Goal: Transaction & Acquisition: Purchase product/service

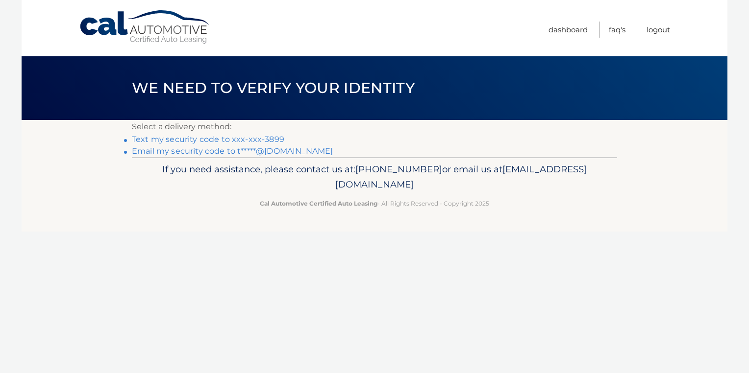
click at [255, 139] on link "Text my security code to xxx-xxx-3899" at bounding box center [208, 139] width 152 height 9
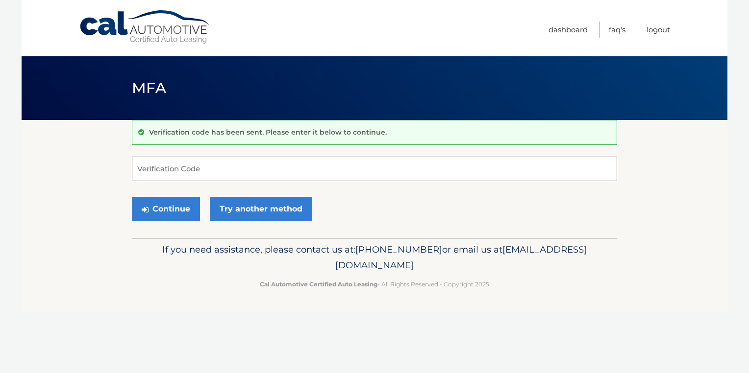
click at [178, 162] on input "Verification Code" at bounding box center [374, 169] width 485 height 25
type input "680948"
click at [175, 211] on button "Continue" at bounding box center [166, 209] width 68 height 25
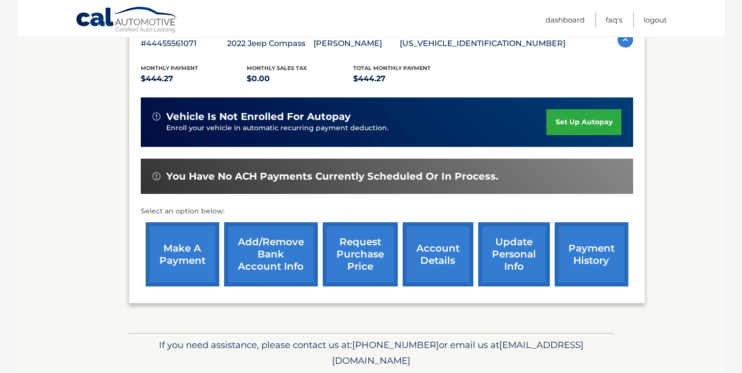
scroll to position [196, 0]
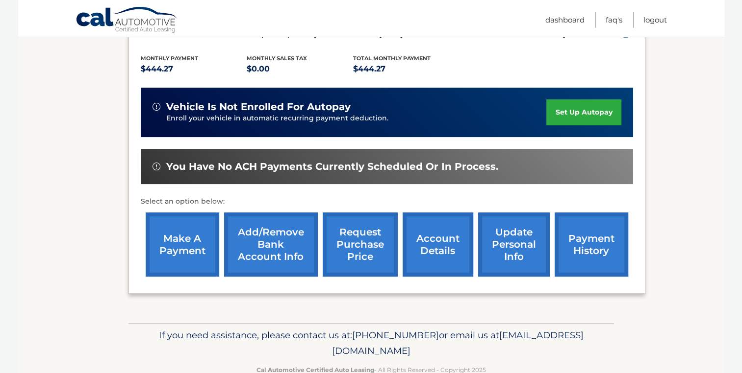
click at [180, 231] on link "make a payment" at bounding box center [183, 245] width 74 height 64
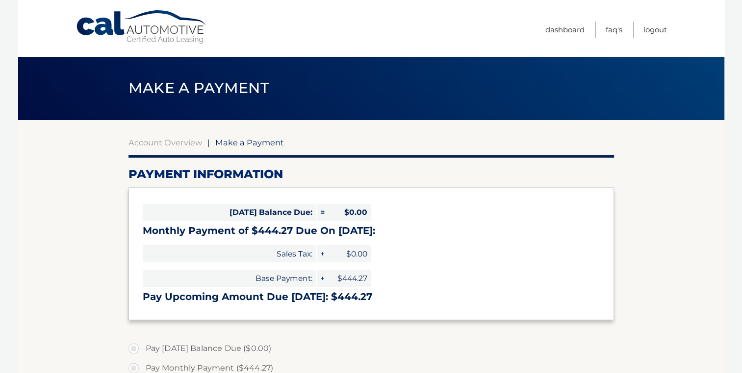
select select "ODQwMzJlMzUtOGIxMi00OThjLWI4MjktYTMyNjZlNzM4NWNm"
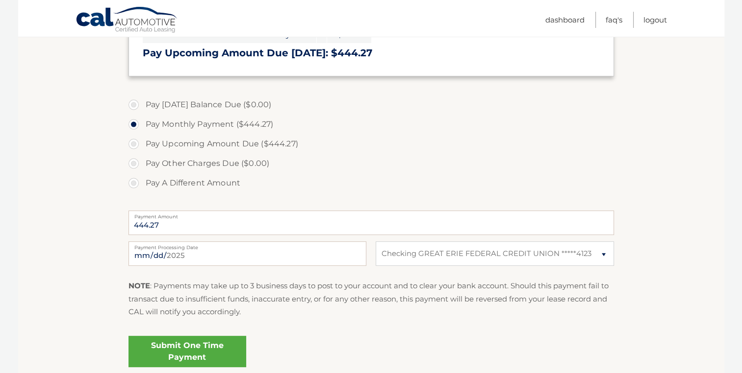
scroll to position [245, 0]
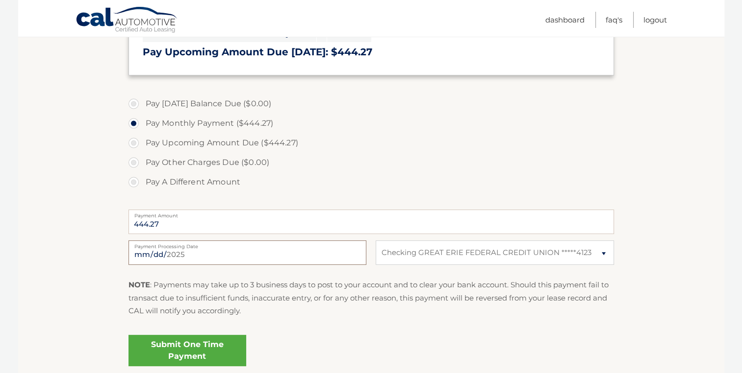
click at [227, 256] on input "2025-09-05" at bounding box center [247, 253] width 238 height 25
type input "2025-09-12"
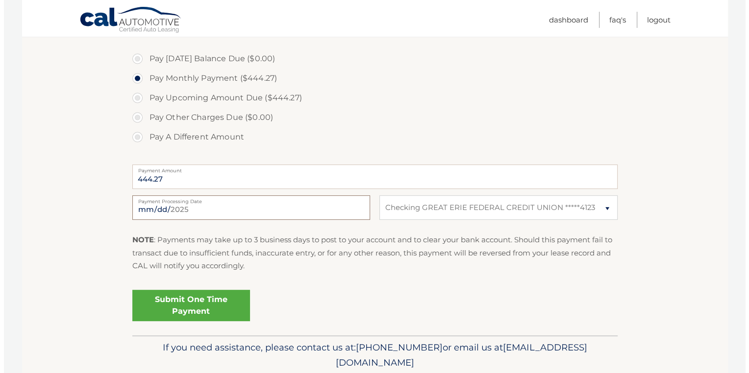
scroll to position [294, 0]
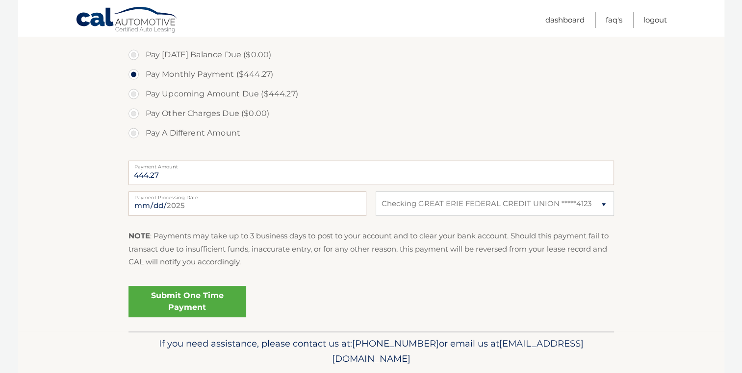
click at [207, 302] on link "Submit One Time Payment" at bounding box center [187, 301] width 118 height 31
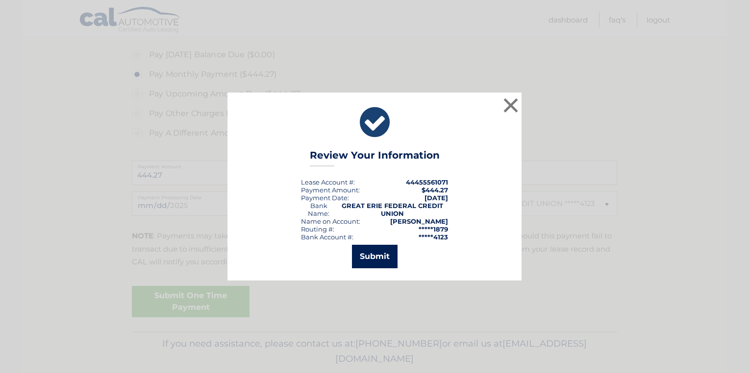
click at [359, 260] on button "Submit" at bounding box center [375, 257] width 46 height 24
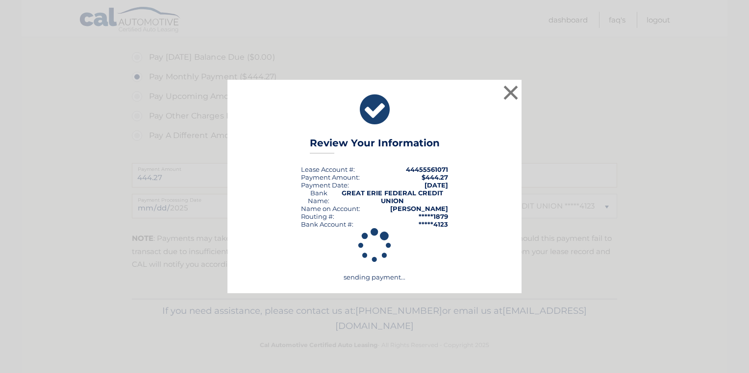
scroll to position [291, 0]
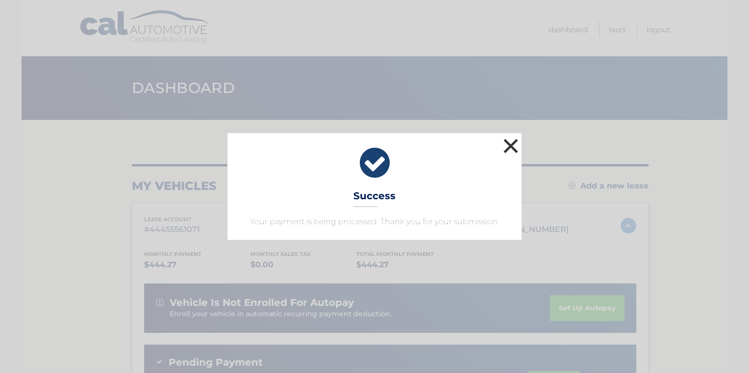
click at [506, 144] on button "×" at bounding box center [511, 146] width 20 height 20
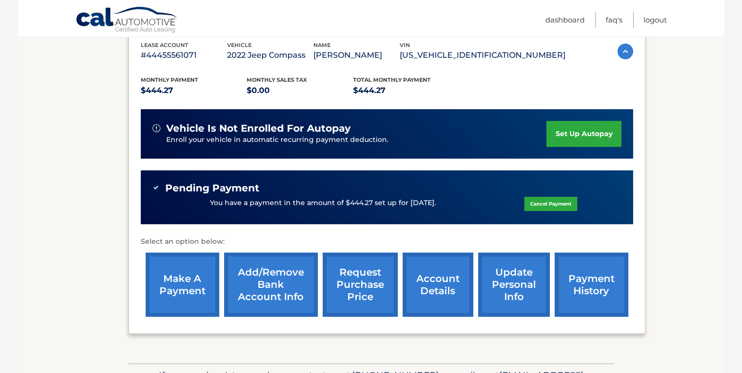
scroll to position [196, 0]
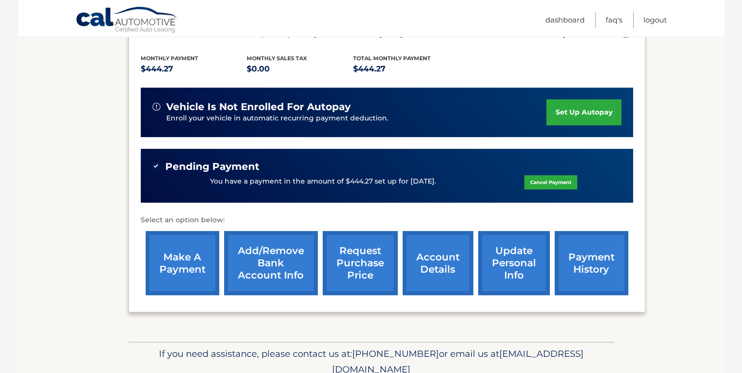
click at [447, 258] on link "account details" at bounding box center [437, 263] width 71 height 64
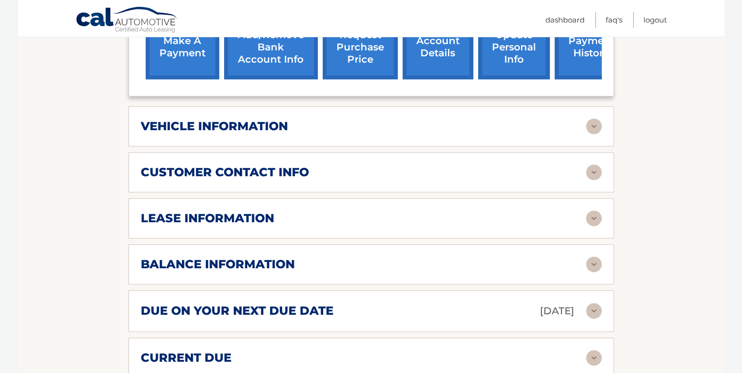
scroll to position [441, 0]
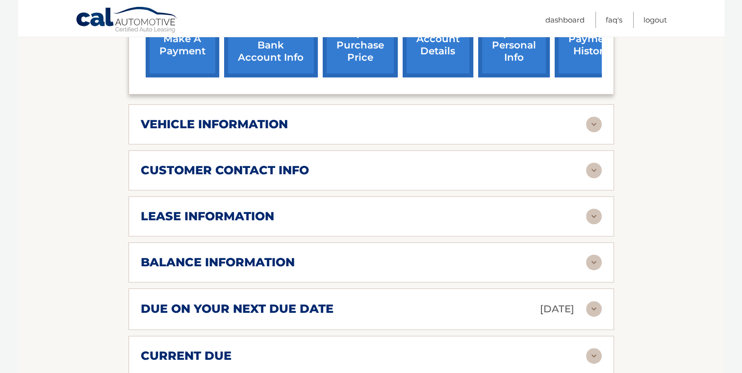
click at [594, 209] on img at bounding box center [594, 217] width 16 height 16
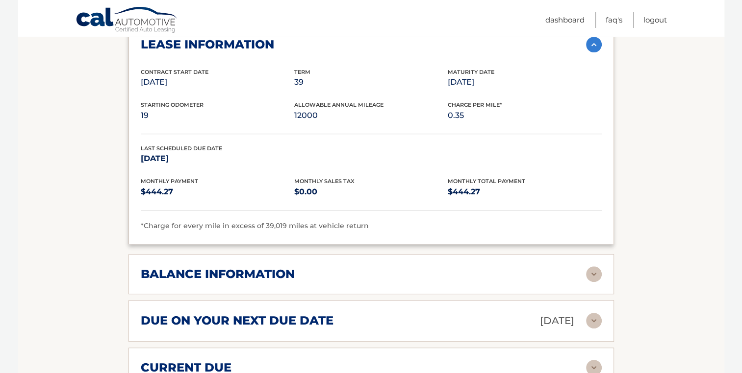
scroll to position [637, 0]
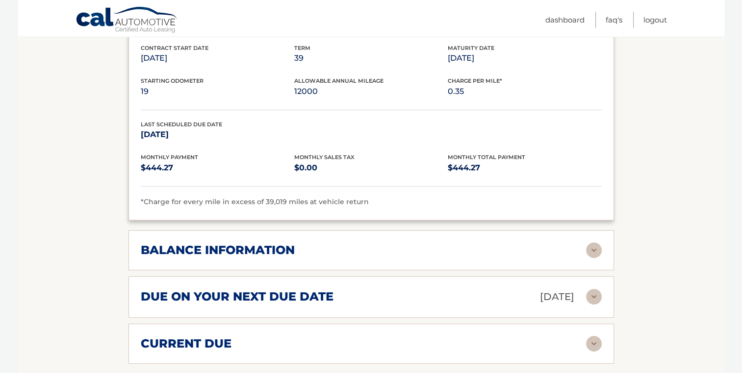
click at [593, 243] on img at bounding box center [594, 251] width 16 height 16
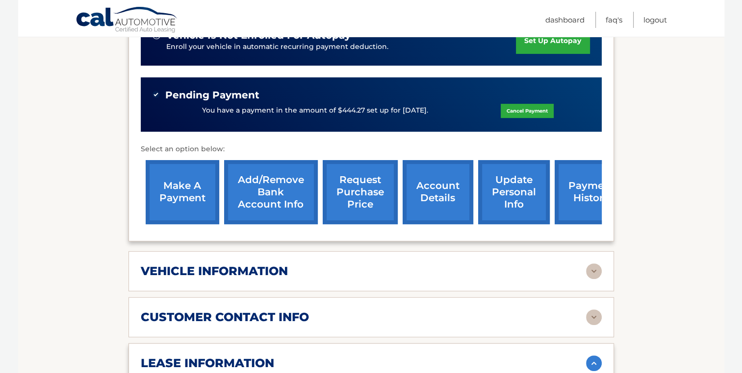
scroll to position [245, 0]
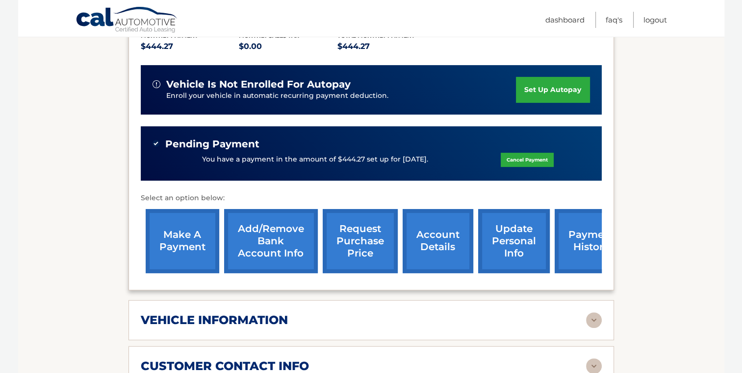
click at [356, 237] on link "request purchase price" at bounding box center [360, 241] width 75 height 64
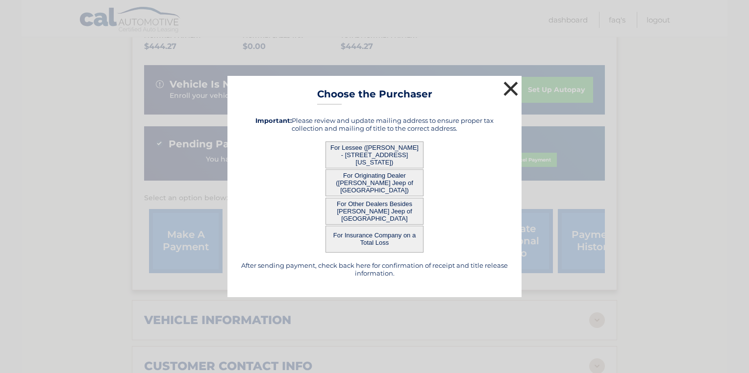
click at [513, 85] on button "×" at bounding box center [511, 89] width 20 height 20
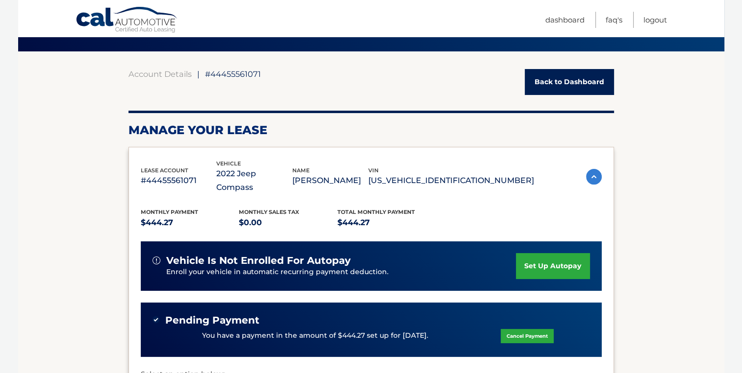
scroll to position [49, 0]
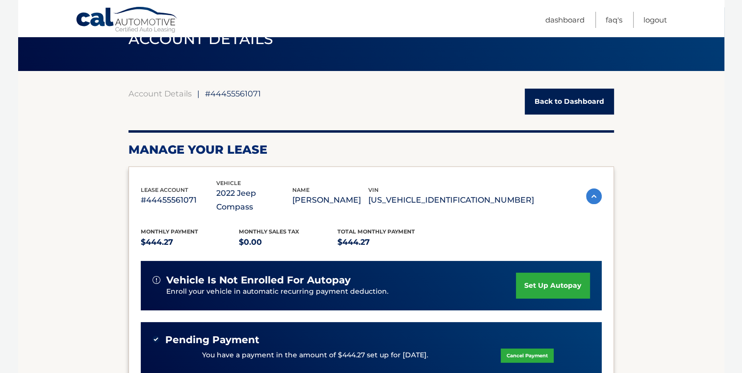
click at [563, 101] on link "Back to Dashboard" at bounding box center [568, 102] width 89 height 26
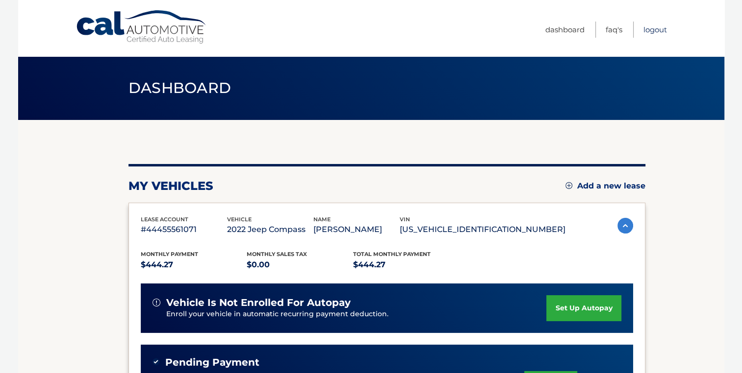
click at [649, 29] on link "Logout" at bounding box center [655, 30] width 24 height 16
